Goal: Find specific page/section: Find specific page/section

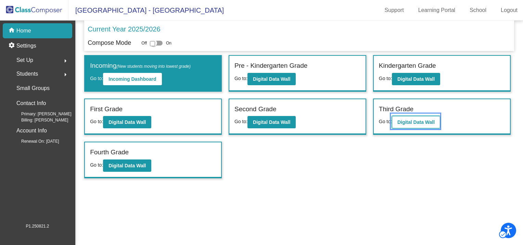
click at [407, 120] on b "Digital Data Wall" at bounding box center [416, 122] width 37 height 5
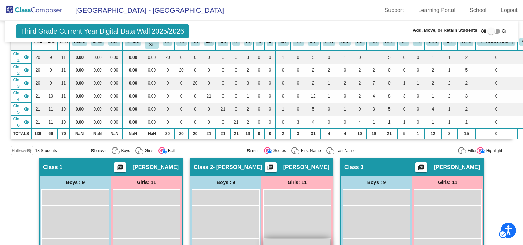
scroll to position [68, 0]
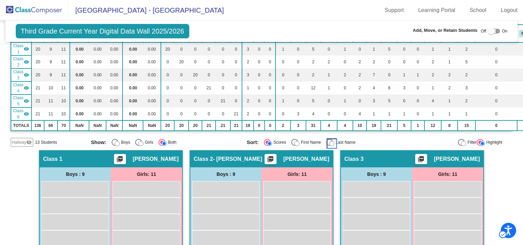
click at [329, 142] on input "Last Name" at bounding box center [331, 143] width 5 height 5
radio input "true"
click at [461, 141] on input "Filter" at bounding box center [463, 143] width 5 height 5
radio input "true"
click at [24, 140] on span "Hallway" at bounding box center [19, 142] width 14 height 6
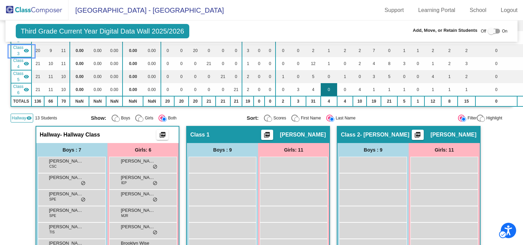
scroll to position [0, 0]
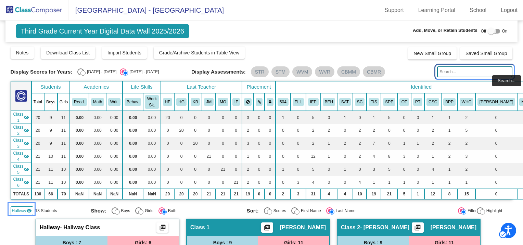
click at [466, 74] on input "Search..." at bounding box center [474, 71] width 75 height 11
